Goal: Find specific page/section: Find specific page/section

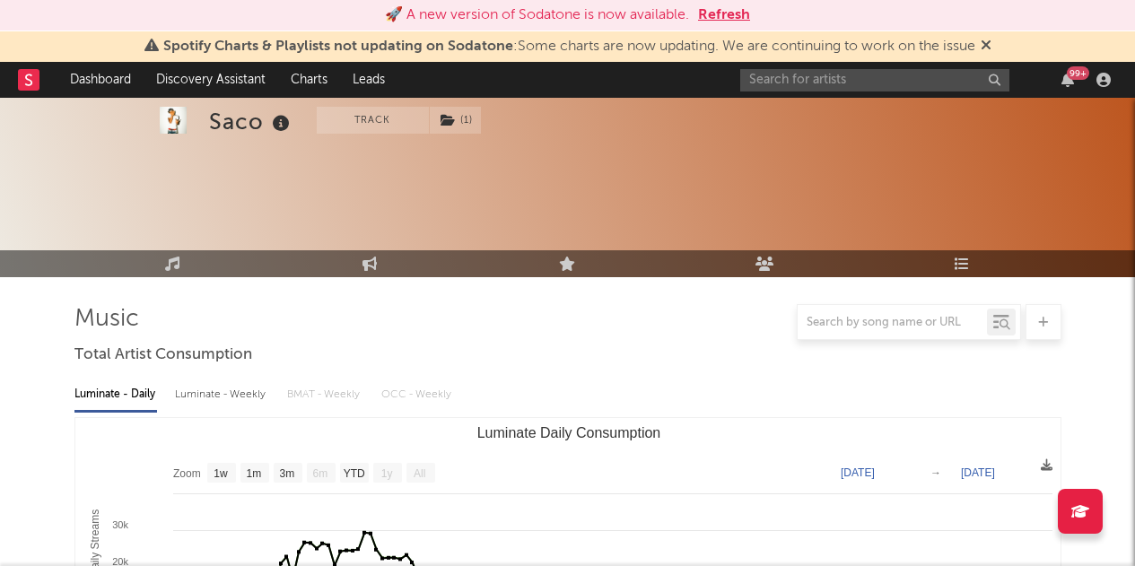
select select "1w"
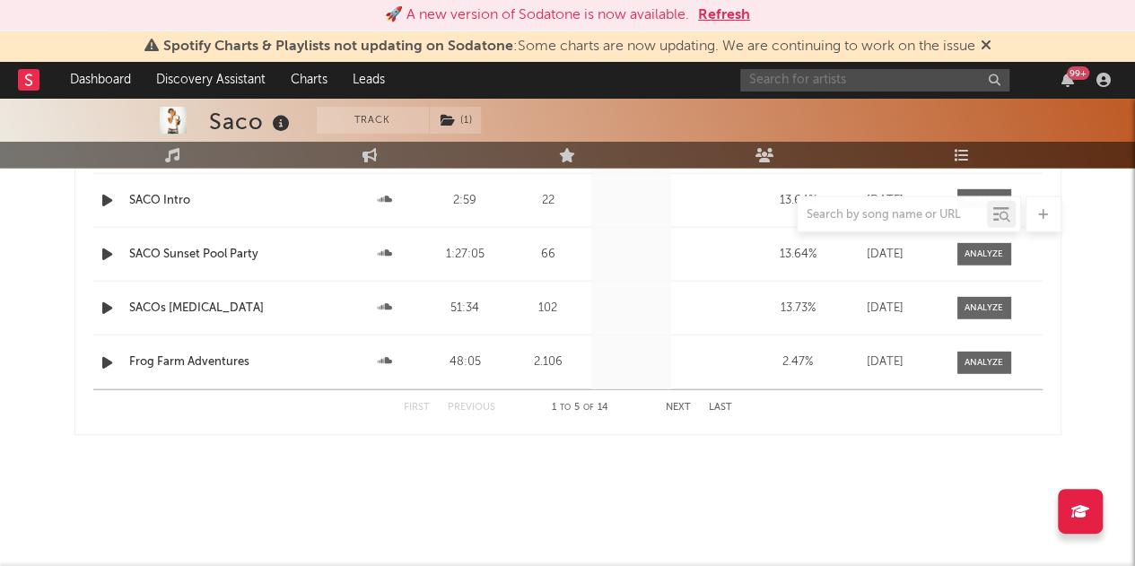
click at [850, 76] on input "text" at bounding box center [874, 80] width 269 height 22
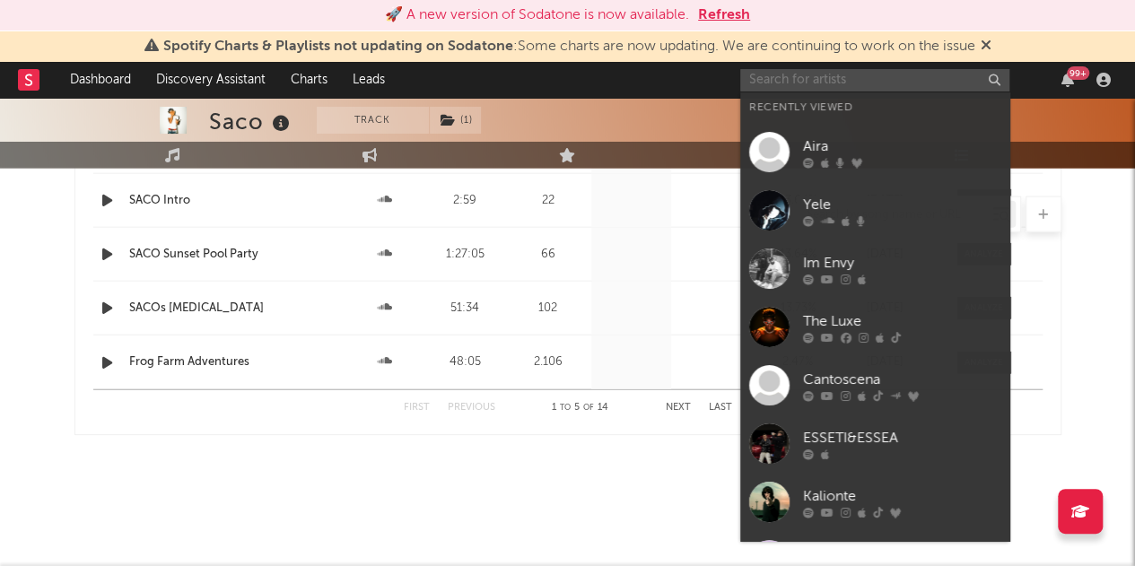
paste input "[URL][DOMAIN_NAME]"
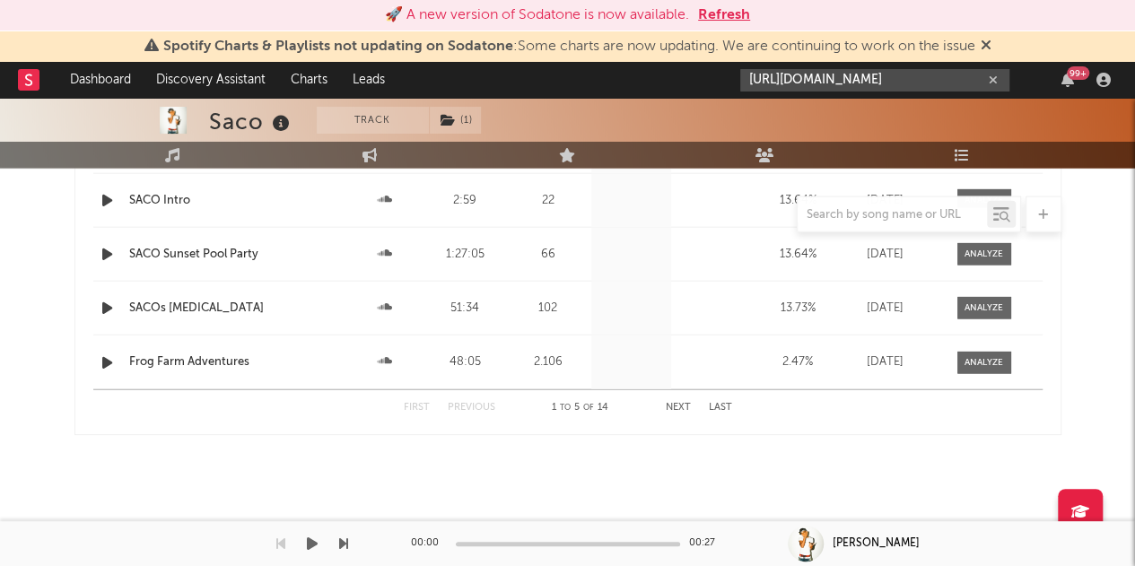
type input "[URL][DOMAIN_NAME]"
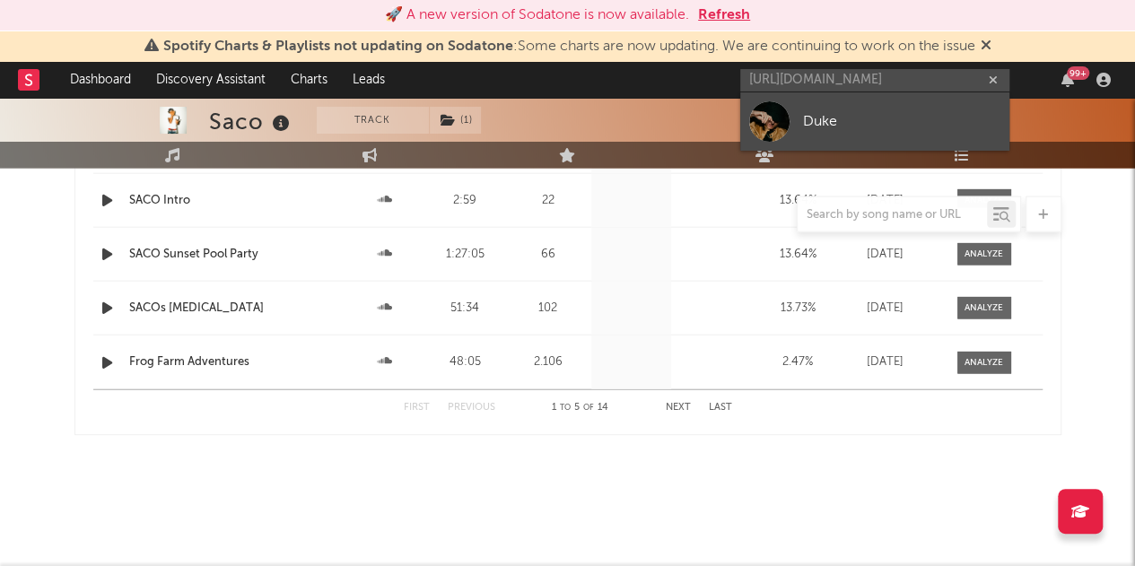
click at [834, 123] on div "Duke" at bounding box center [901, 121] width 197 height 22
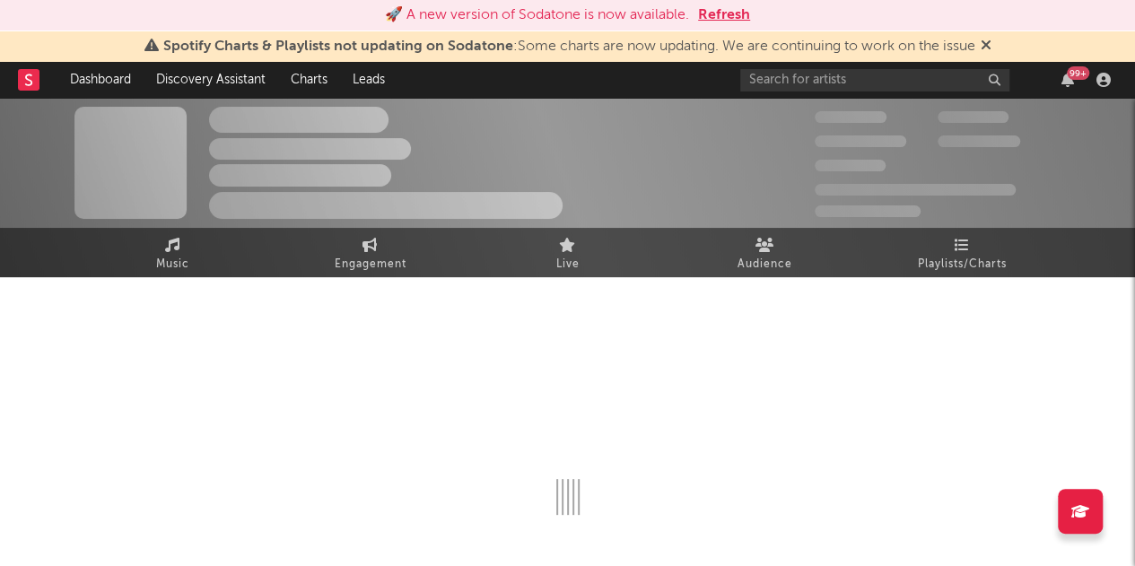
select select "1w"
